Goal: Information Seeking & Learning: Learn about a topic

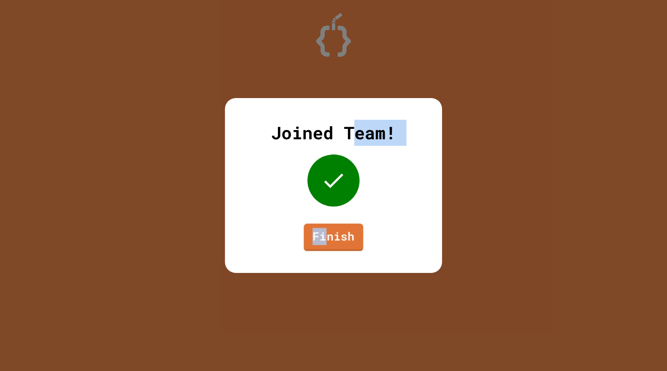
drag, startPoint x: 0, startPoint y: 0, endPoint x: 320, endPoint y: 243, distance: 401.2
click at [320, 243] on div "Joined Team! Finish" at bounding box center [333, 185] width 667 height 371
click at [320, 243] on link "Finish" at bounding box center [334, 236] width 58 height 29
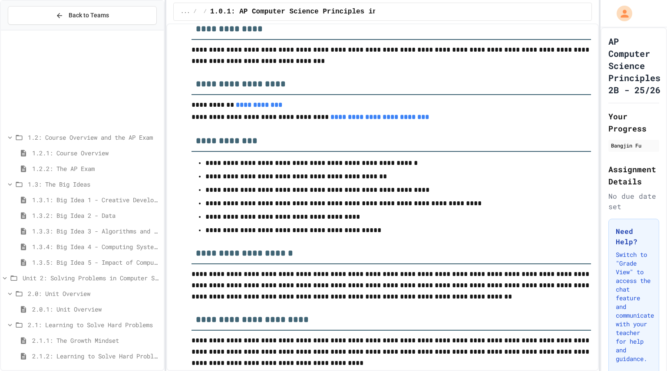
scroll to position [158, 0]
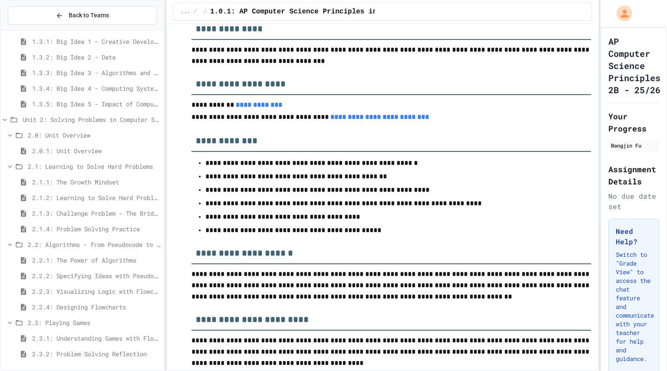
click at [98, 339] on span "2.3.1: Understanding Games with Flowcharts" at bounding box center [96, 338] width 128 height 9
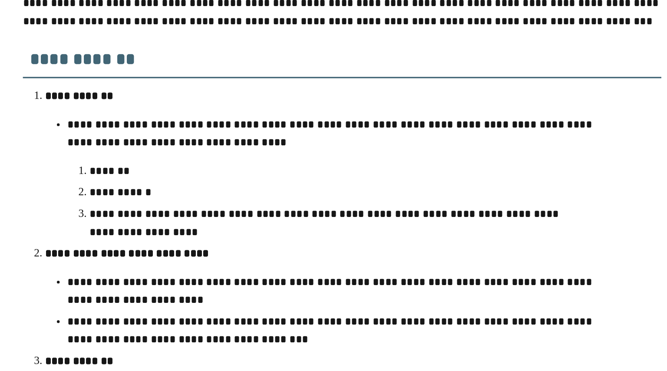
scroll to position [61, 0]
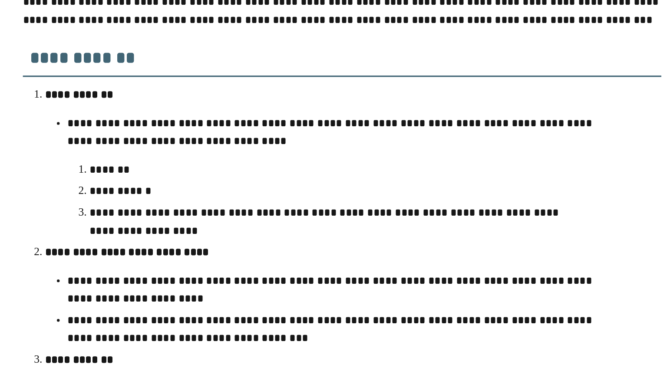
click at [336, 152] on p "**********" at bounding box center [387, 146] width 337 height 23
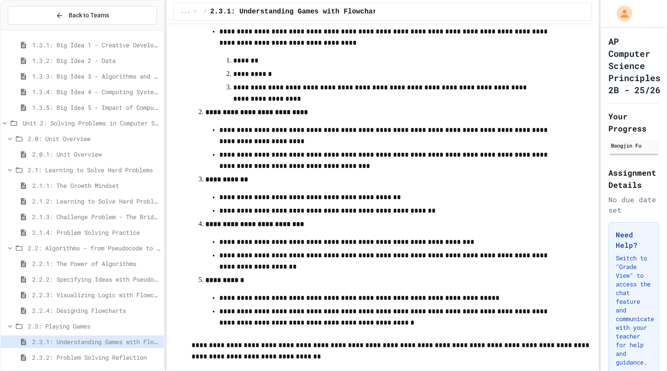
scroll to position [171, 0]
click at [109, 313] on span "2.2.4: Designing Flowcharts" at bounding box center [96, 310] width 128 height 9
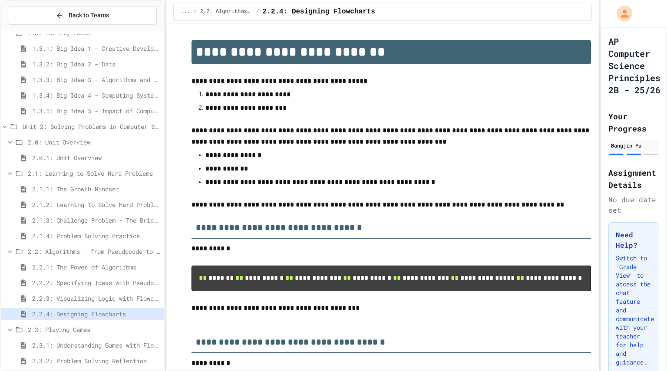
click at [122, 299] on span "2.2.3: Visualizing Logic with Flowcharts" at bounding box center [96, 298] width 128 height 9
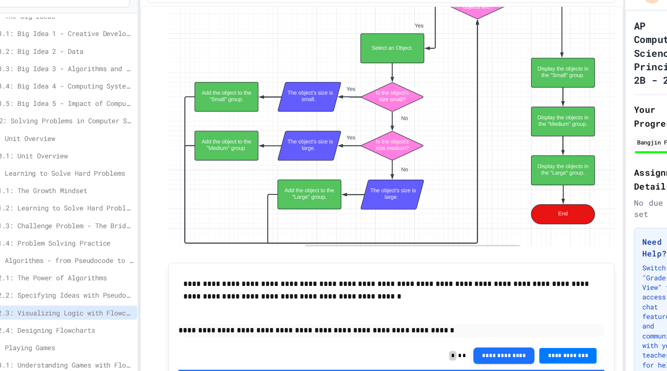
scroll to position [3088, 0]
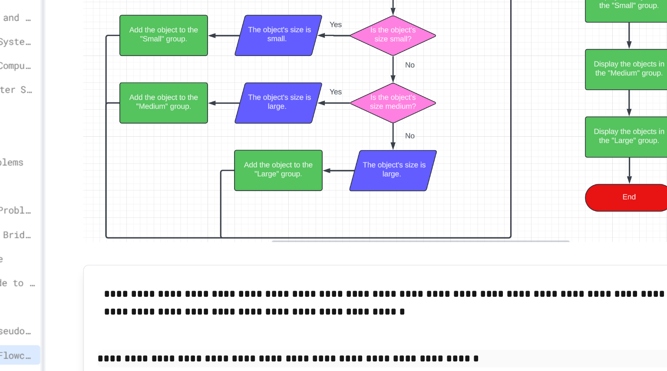
click at [379, 200] on img at bounding box center [390, 93] width 399 height 264
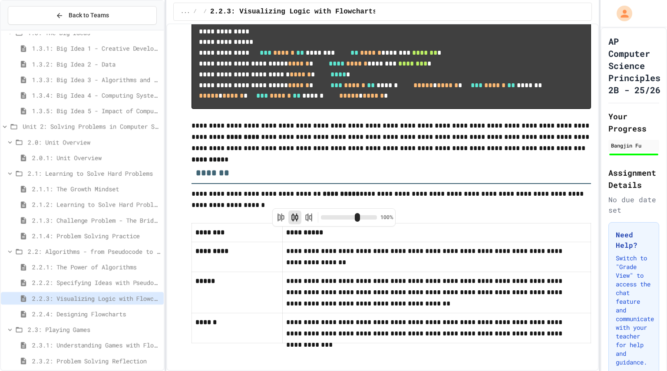
scroll to position [4009, 0]
